Goal: Check status: Check status

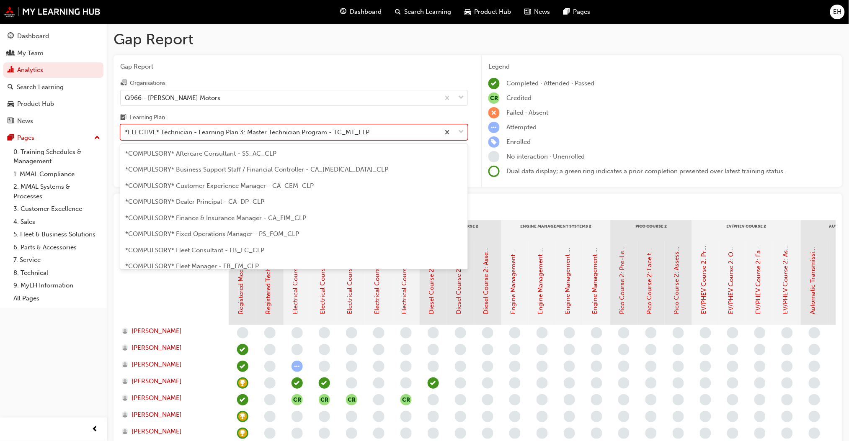
click at [463, 130] on span "down-icon" at bounding box center [461, 132] width 6 height 11
click at [126, 130] on input "Learning Plan option *ELECTIVE* Technician - Learning Plan 3: Master Technician…" at bounding box center [125, 132] width 1 height 7
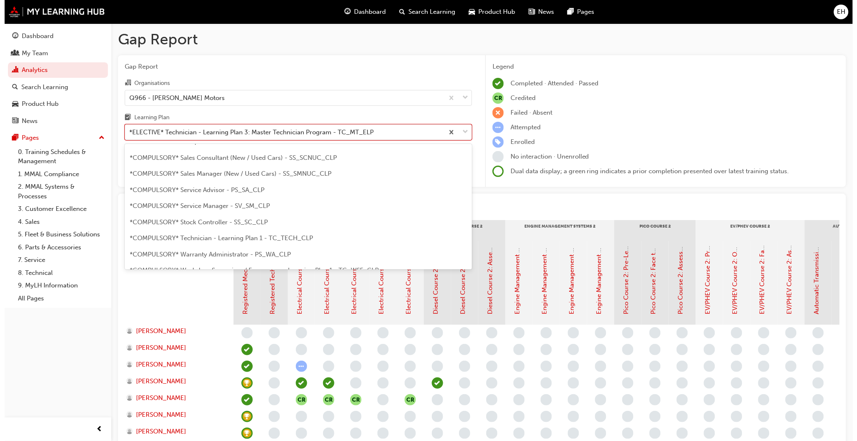
scroll to position [253, 0]
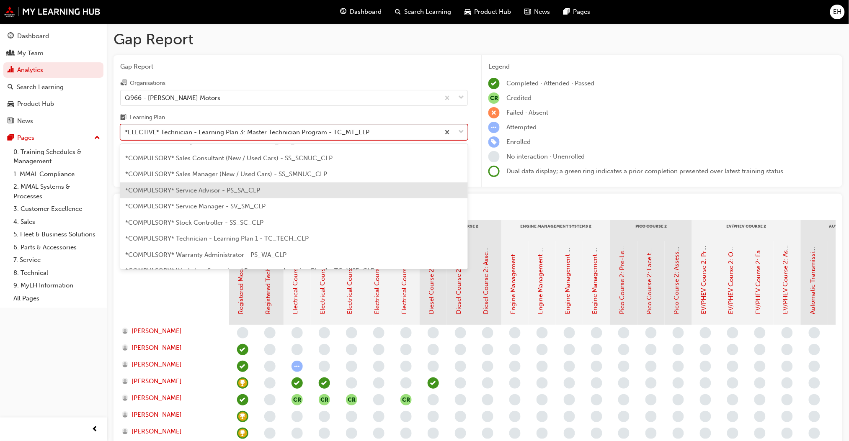
click at [244, 187] on span "*COMPULSORY* Service Advisor - PS_SA_CLP" at bounding box center [192, 191] width 135 height 8
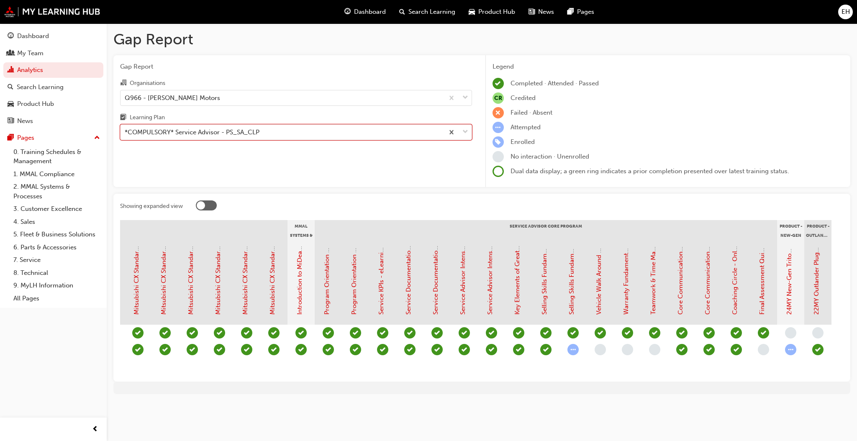
scroll to position [0, 637]
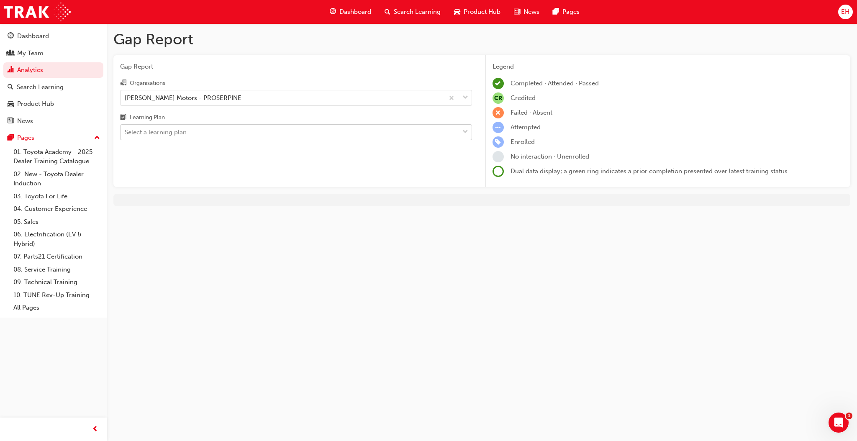
click at [461, 131] on div at bounding box center [465, 132] width 13 height 15
click at [126, 131] on input "Learning Plan Select a learning plan" at bounding box center [125, 132] width 1 height 7
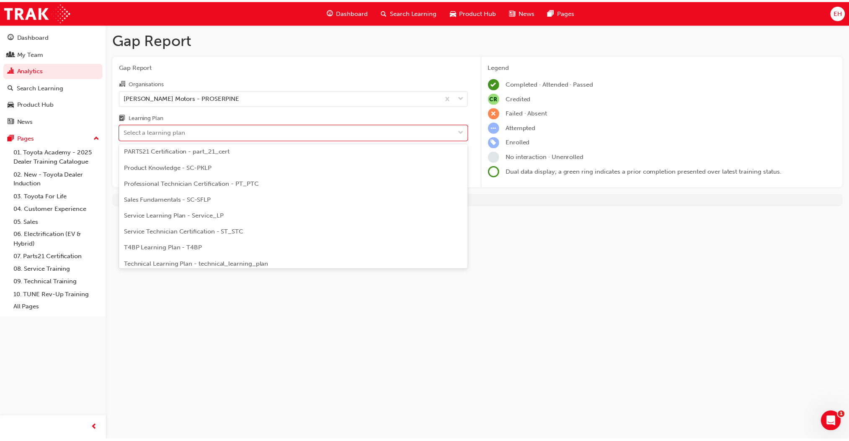
scroll to position [279, 0]
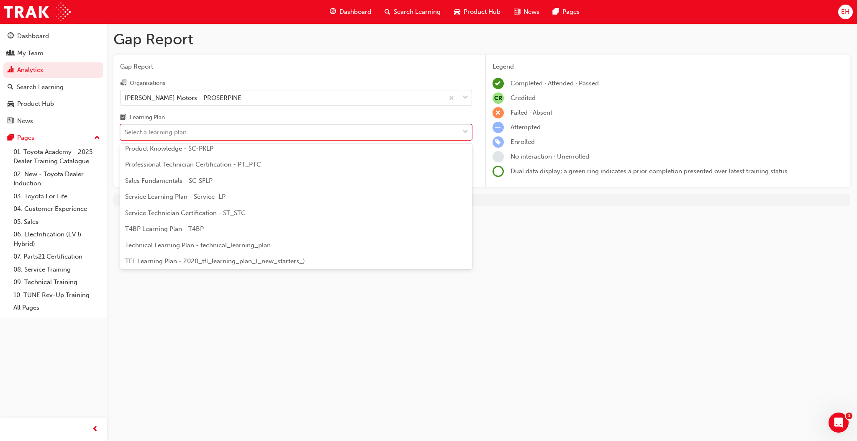
click at [230, 209] on span "Service Technician Certification - ST_STC" at bounding box center [185, 213] width 121 height 8
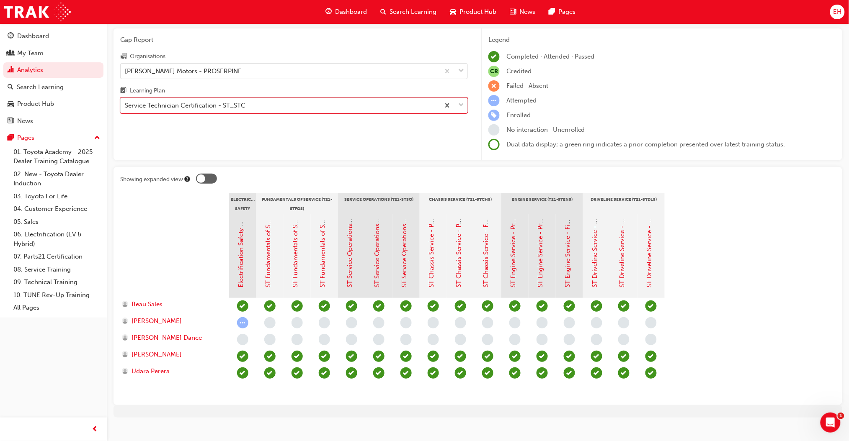
scroll to position [37, 0]
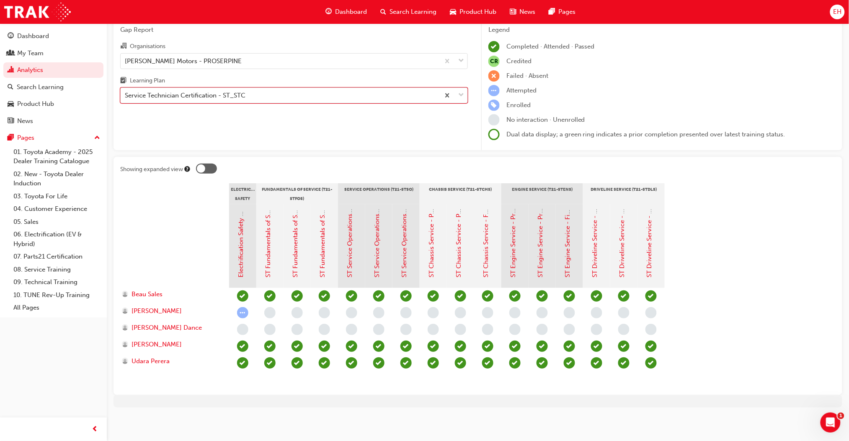
click at [459, 95] on span "down-icon" at bounding box center [461, 95] width 6 height 11
click at [126, 95] on input "Learning Plan option Service Technician Certification - ST_STC, selected. 0 res…" at bounding box center [125, 95] width 1 height 7
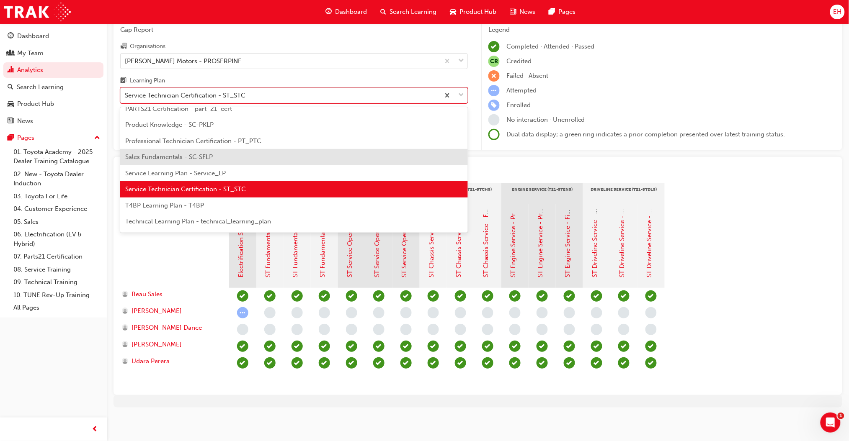
scroll to position [250, 0]
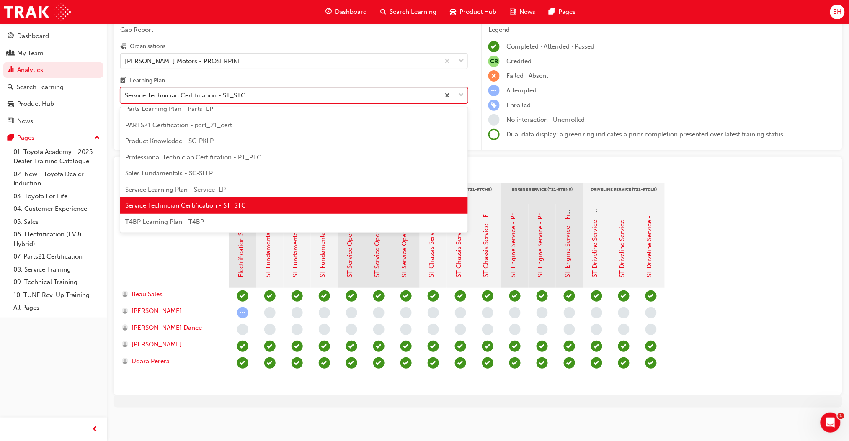
click at [205, 159] on span "Professional Technician Certification - PT_PTC" at bounding box center [193, 158] width 136 height 8
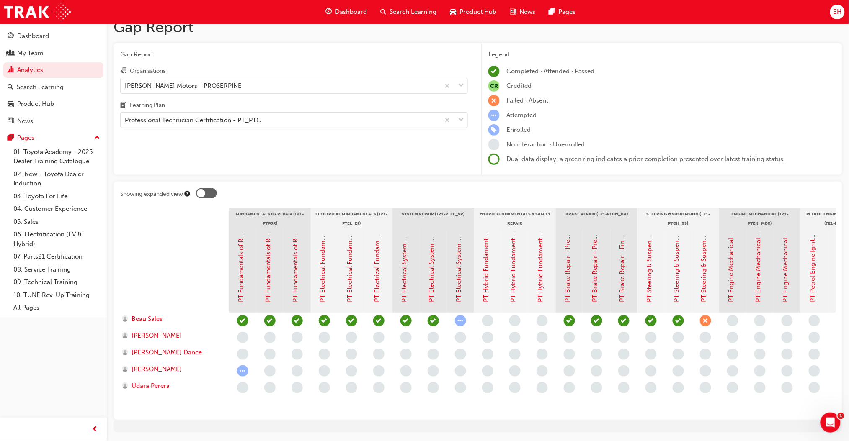
scroll to position [21, 0]
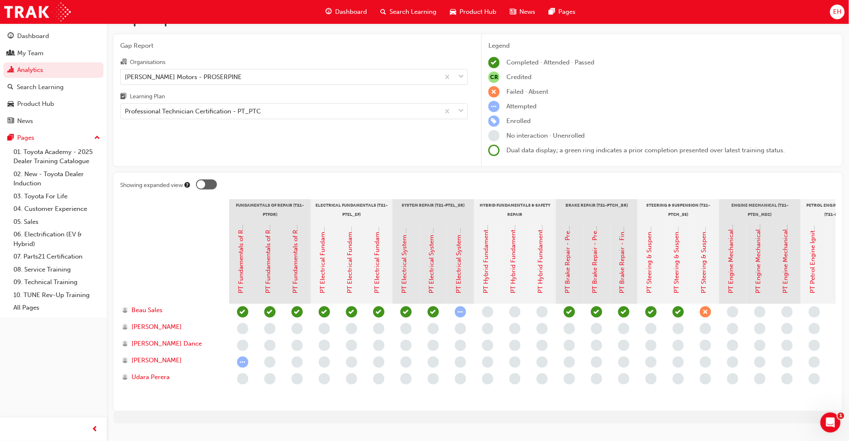
drag, startPoint x: 507, startPoint y: 434, endPoint x: 650, endPoint y: 430, distance: 143.7
click at [650, 430] on div "Gap Report Gap Report Organisations Filby's Motors - PROSERPINE Learning Plan P…" at bounding box center [478, 220] width 742 height 435
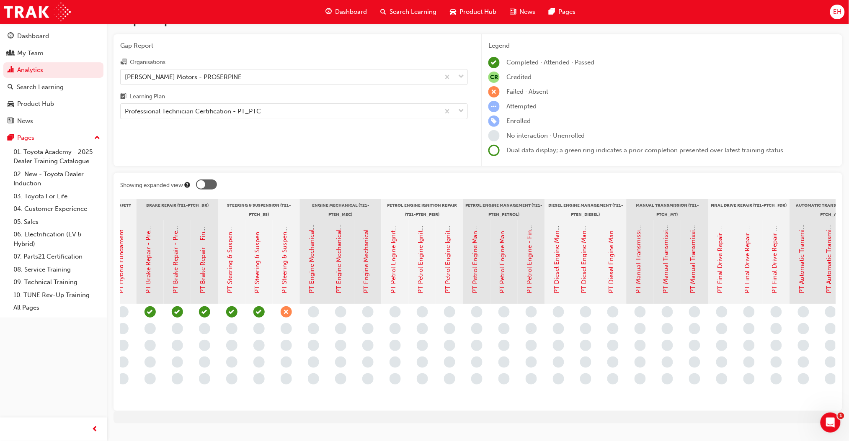
scroll to position [0, 481]
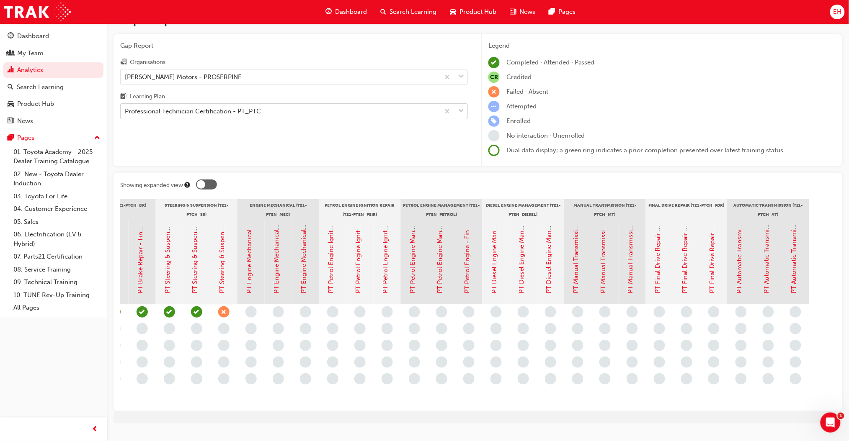
click at [456, 109] on div at bounding box center [454, 111] width 28 height 15
click at [126, 109] on input "Learning Plan Professional Technician Certification - PT_PTC" at bounding box center [125, 111] width 1 height 7
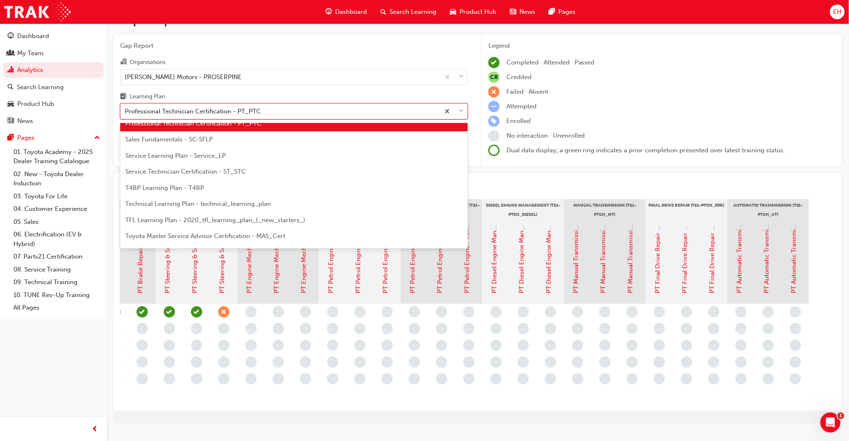
scroll to position [355, 0]
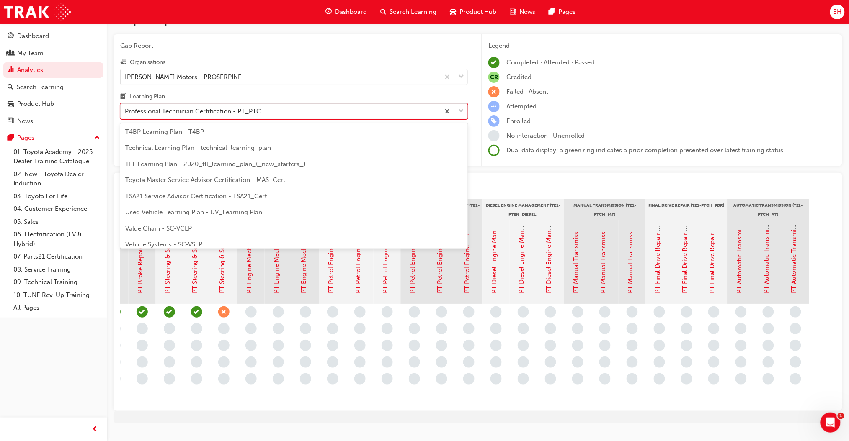
click at [273, 194] on div "TSA21 Service Advisor Certification - TSA21_Cert" at bounding box center [294, 196] width 348 height 16
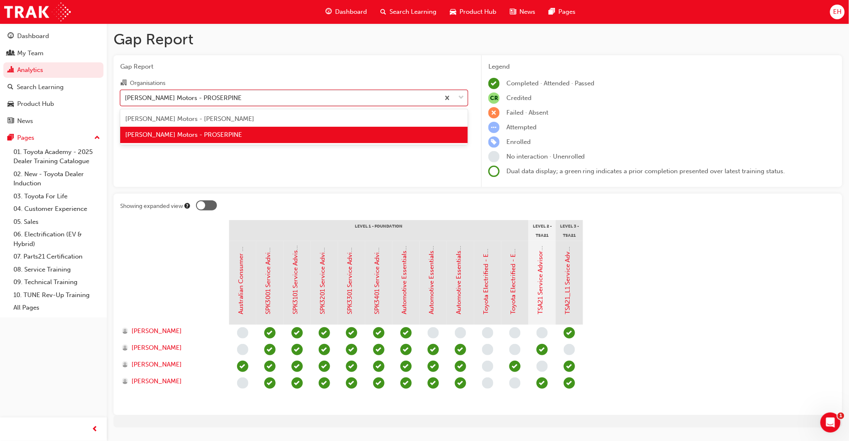
click at [460, 103] on span "down-icon" at bounding box center [461, 98] width 6 height 11
click at [126, 101] on input "Organisations option Filby's Motors - PROSERPINE focused, 2 of 2. 2 results ava…" at bounding box center [125, 97] width 1 height 7
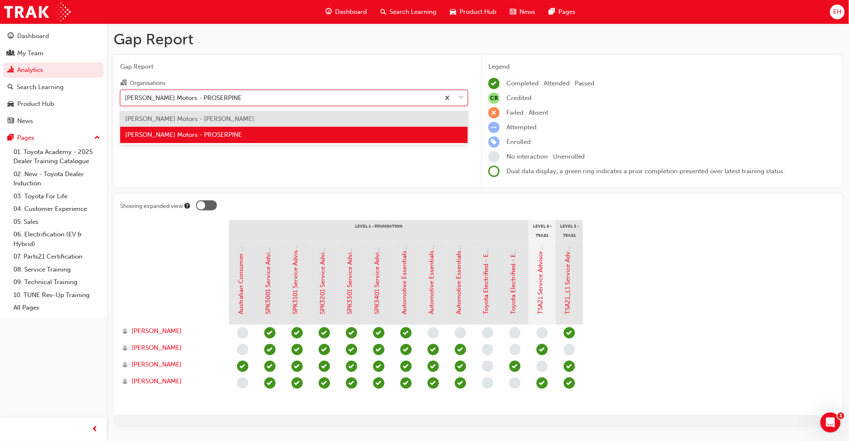
click at [427, 116] on div "Filby's Motors - BOWEN" at bounding box center [294, 119] width 348 height 16
